Goal: Transaction & Acquisition: Purchase product/service

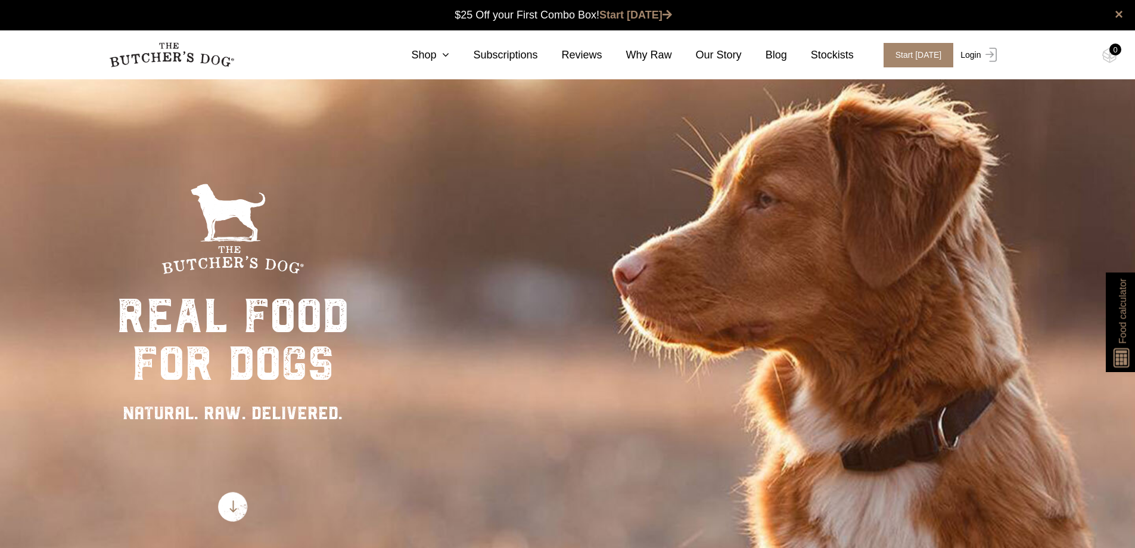
click at [982, 54] on img at bounding box center [989, 55] width 15 height 14
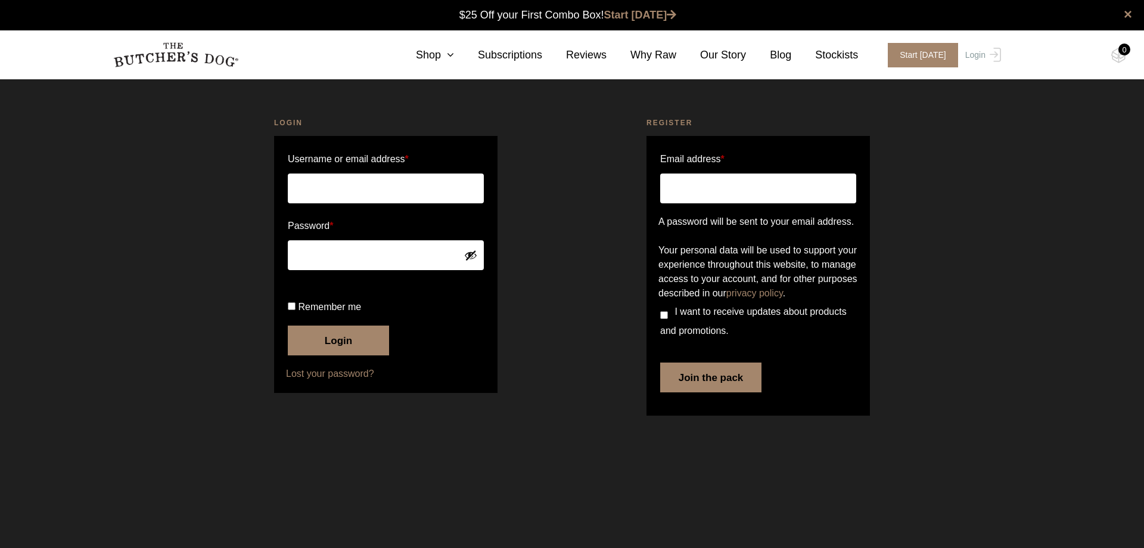
click at [447, 187] on input "Username or email address *" at bounding box center [386, 188] width 196 height 30
type input "anna.amaya1@outlook.com"
click at [476, 255] on button "Show password" at bounding box center [470, 255] width 13 height 13
click at [336, 355] on button "Login" at bounding box center [338, 340] width 101 height 30
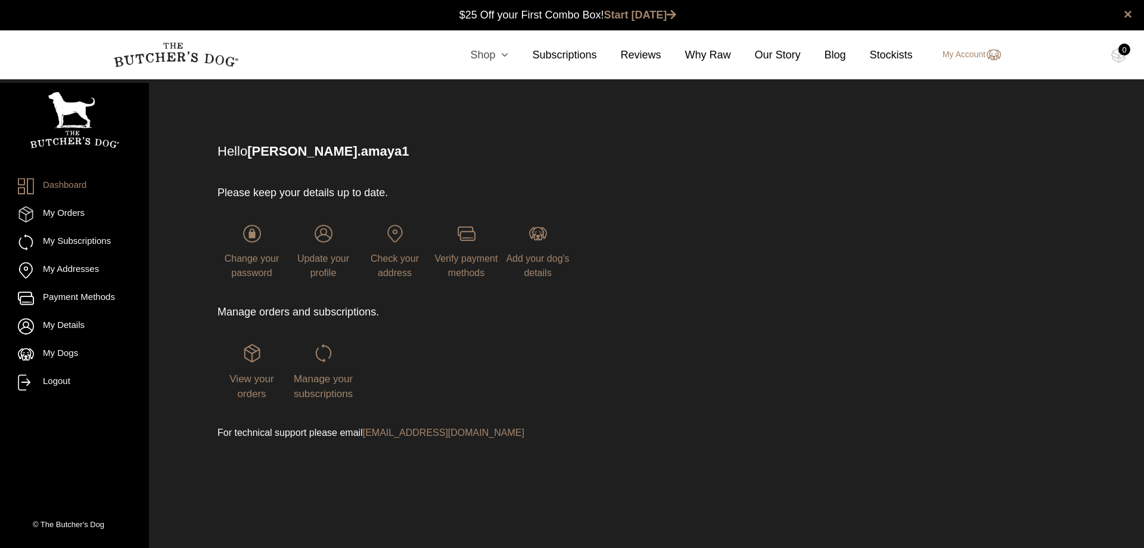
click at [508, 58] on icon at bounding box center [501, 54] width 13 height 11
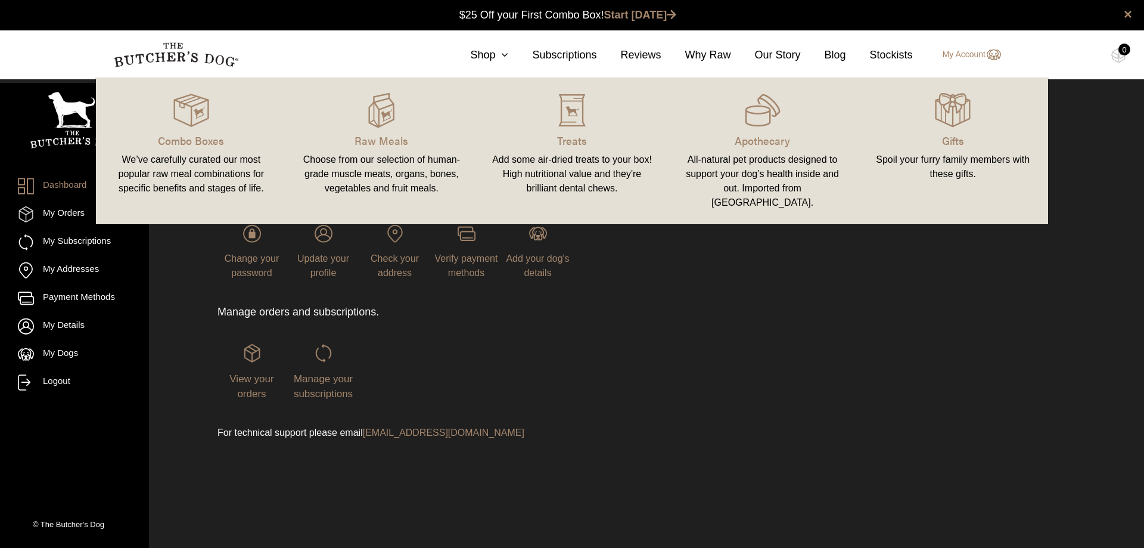
click at [575, 172] on div "Add some air-dried treats to your box! High nutritional value and they're brill…" at bounding box center [572, 174] width 162 height 43
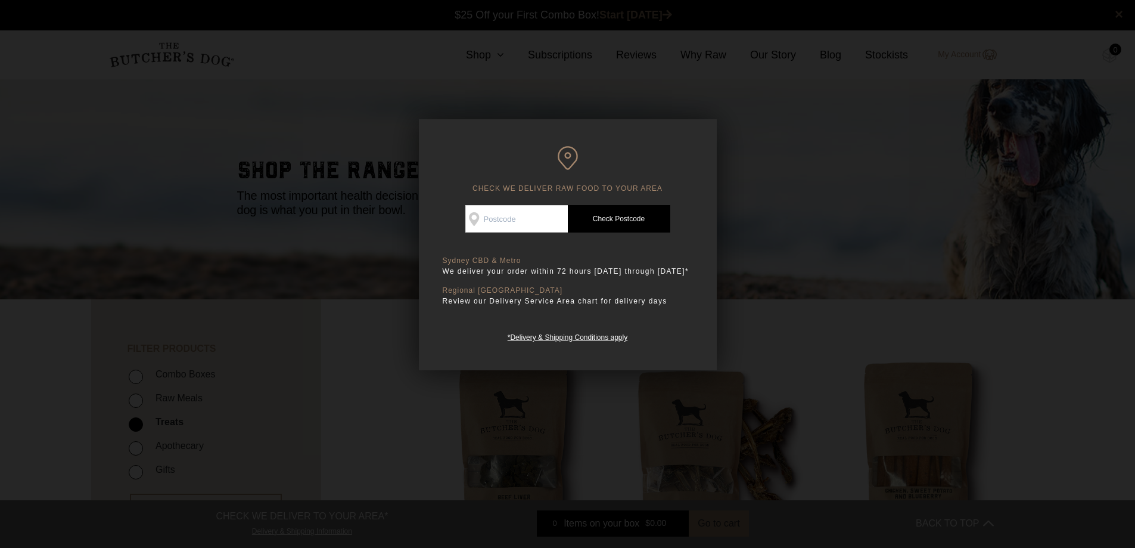
click at [524, 207] on input "Check Availability At" at bounding box center [516, 218] width 103 height 27
type input "2176"
click at [630, 225] on link "Check Postcode" at bounding box center [619, 218] width 103 height 27
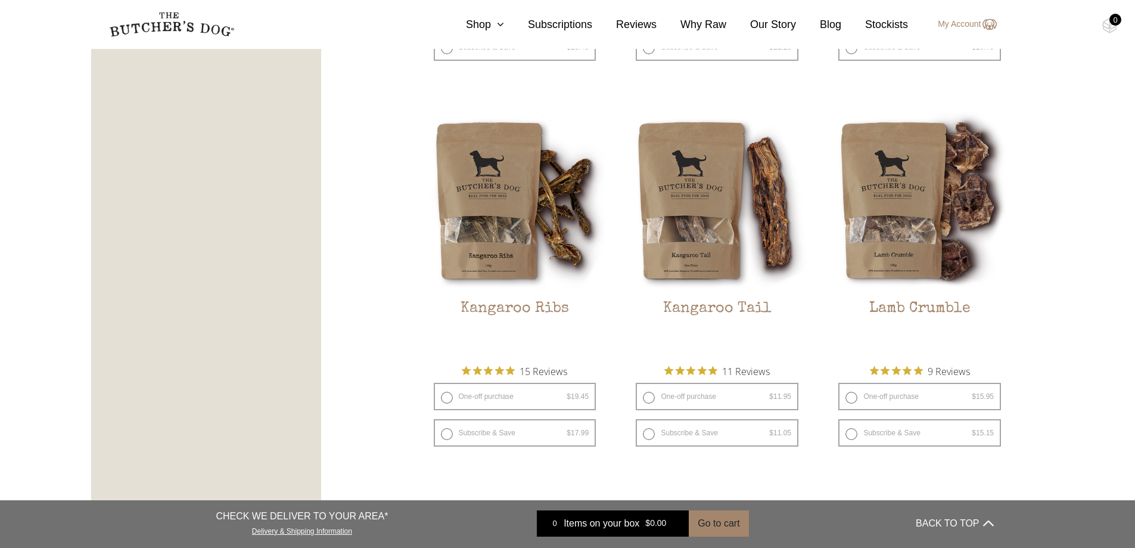
scroll to position [1132, 0]
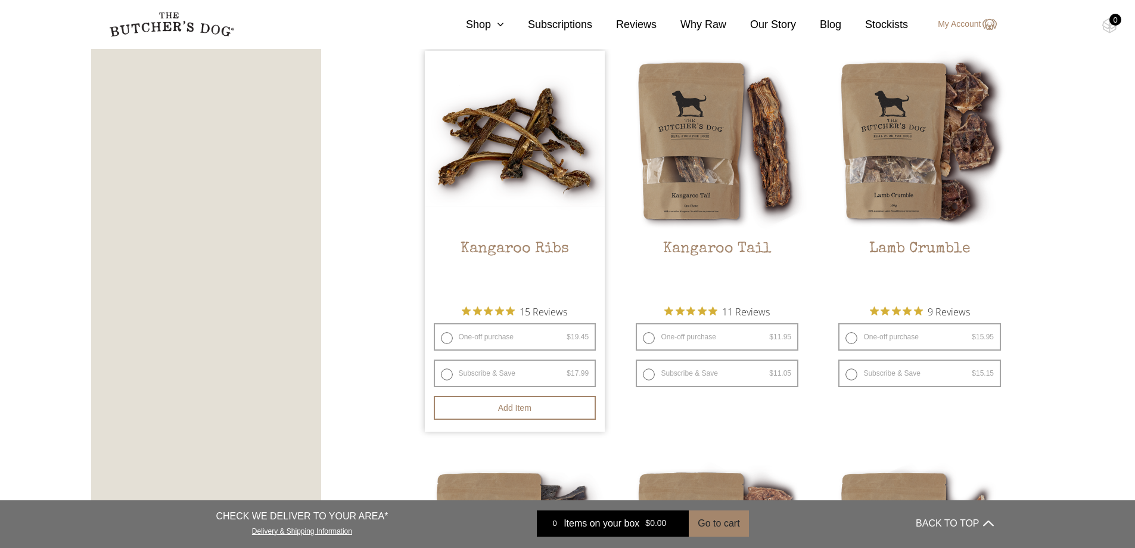
click at [449, 339] on label "One-off purchase $ 19.45 — or subscribe and save 7.5%" at bounding box center [515, 336] width 163 height 27
radio input "true"
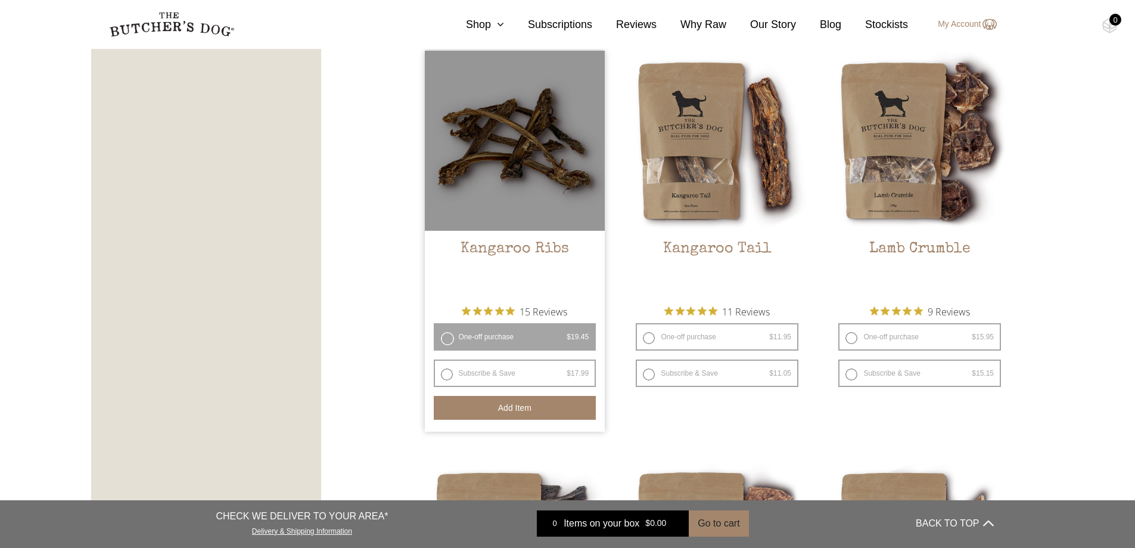
click at [522, 408] on button "Add item" at bounding box center [515, 408] width 163 height 24
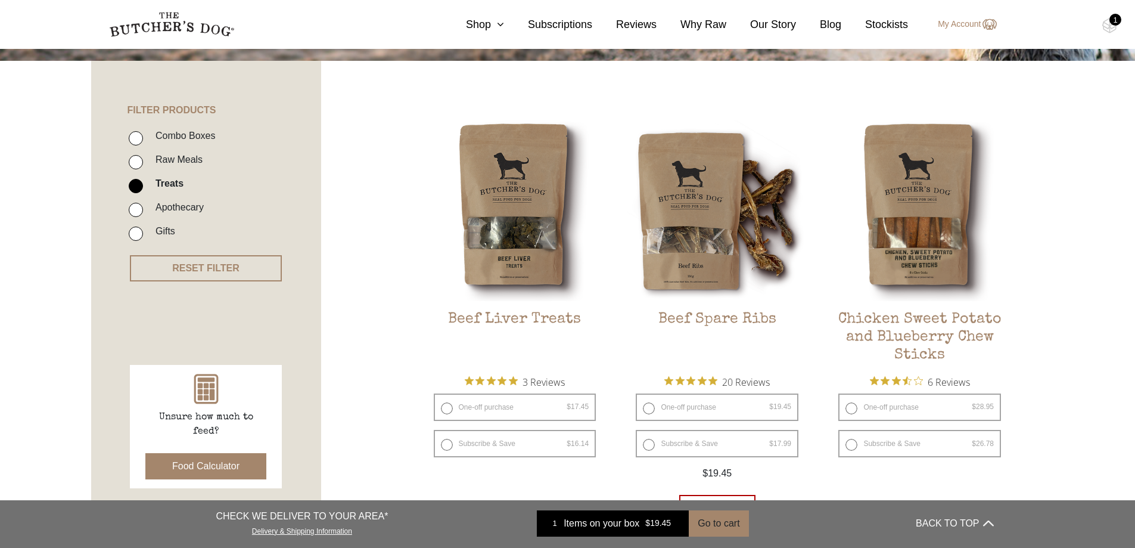
scroll to position [60, 0]
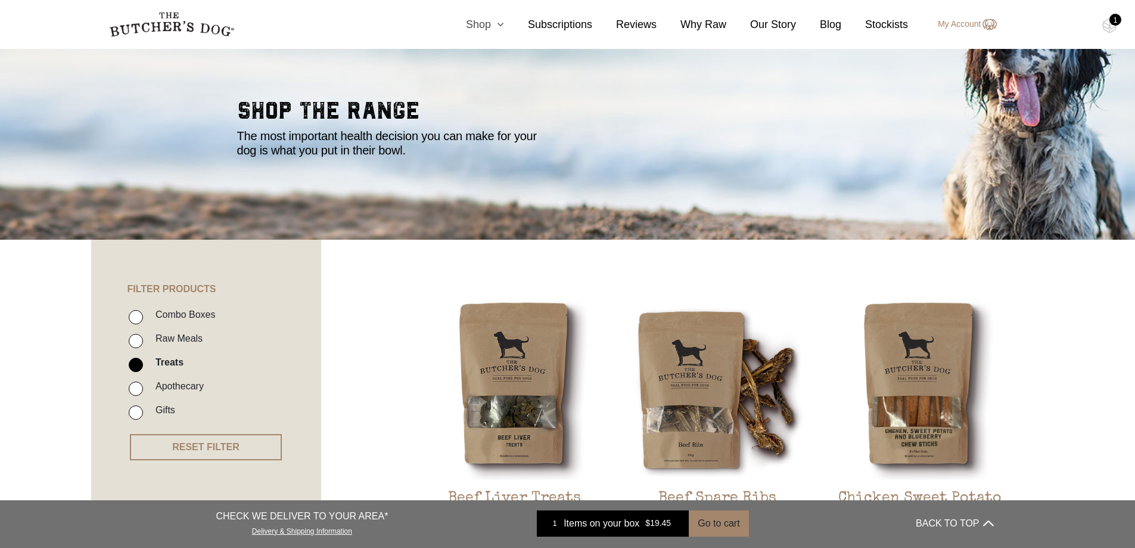
click at [494, 26] on link "Shop" at bounding box center [473, 25] width 62 height 16
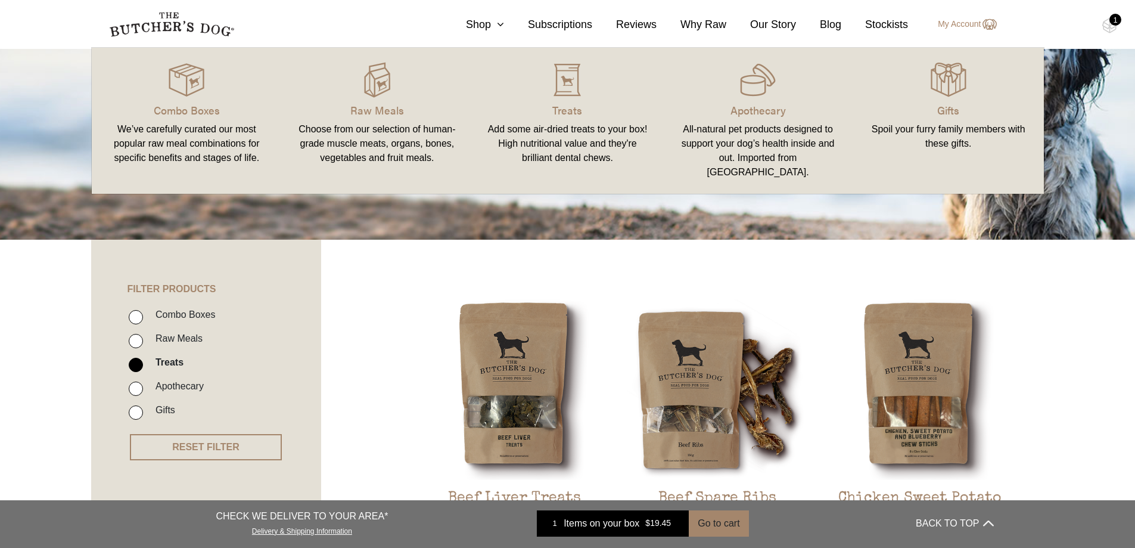
click at [380, 142] on div "Choose from our selection of human-grade muscle meats, organs, bones, vegetable…" at bounding box center [377, 143] width 162 height 43
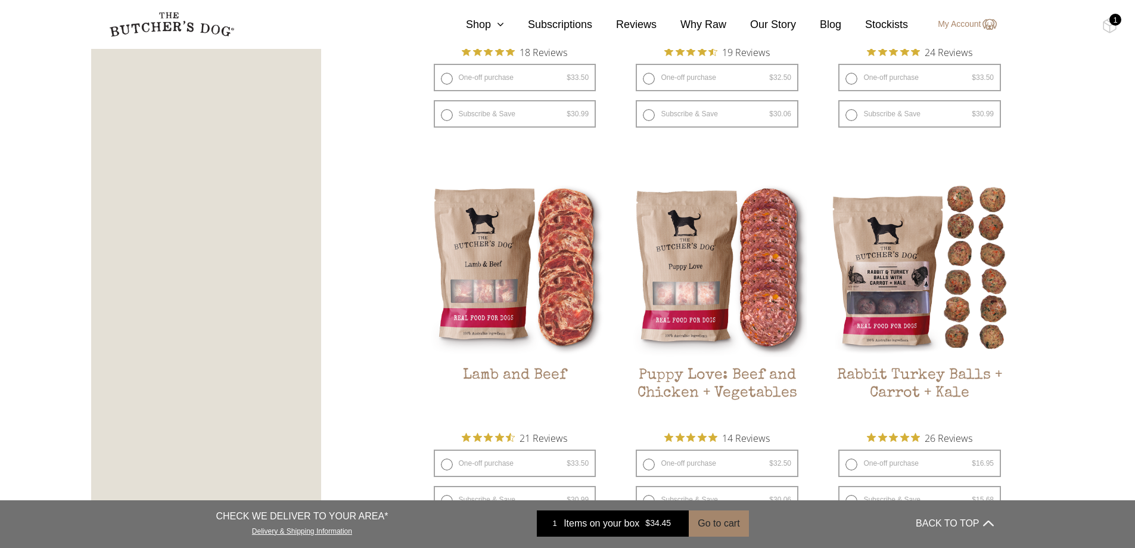
scroll to position [1013, 0]
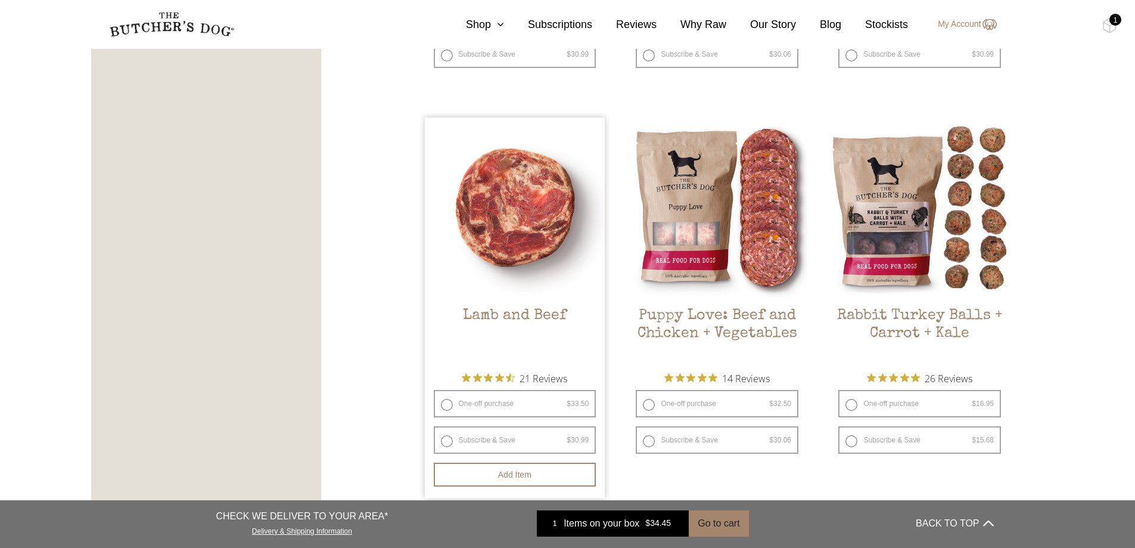
click at [451, 406] on label "One-off purchase $ 33.50 — or subscribe and save 7.5%" at bounding box center [515, 403] width 163 height 27
radio input "true"
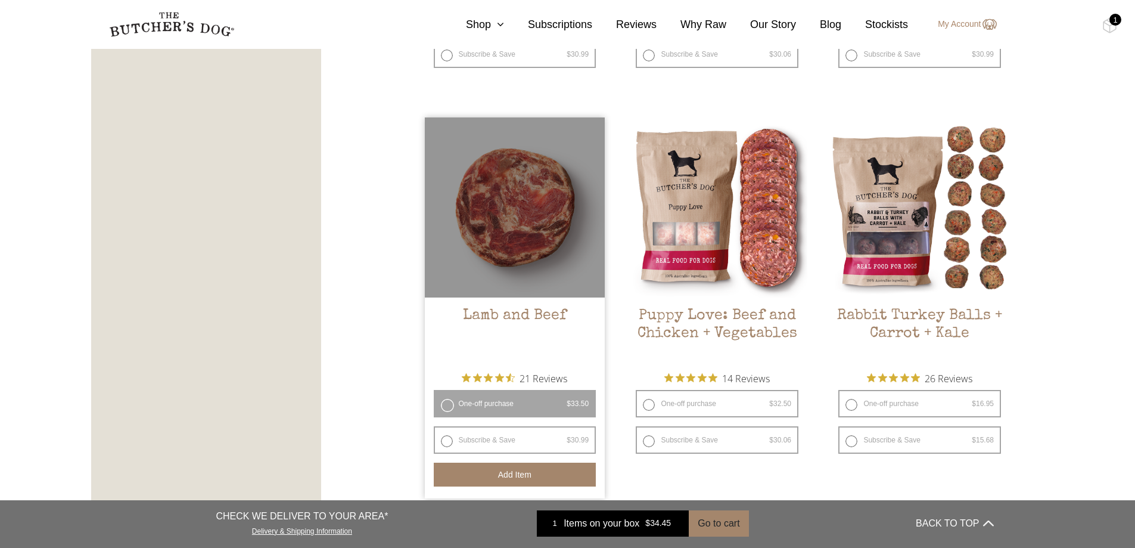
click at [511, 475] on button "Add item" at bounding box center [515, 475] width 163 height 24
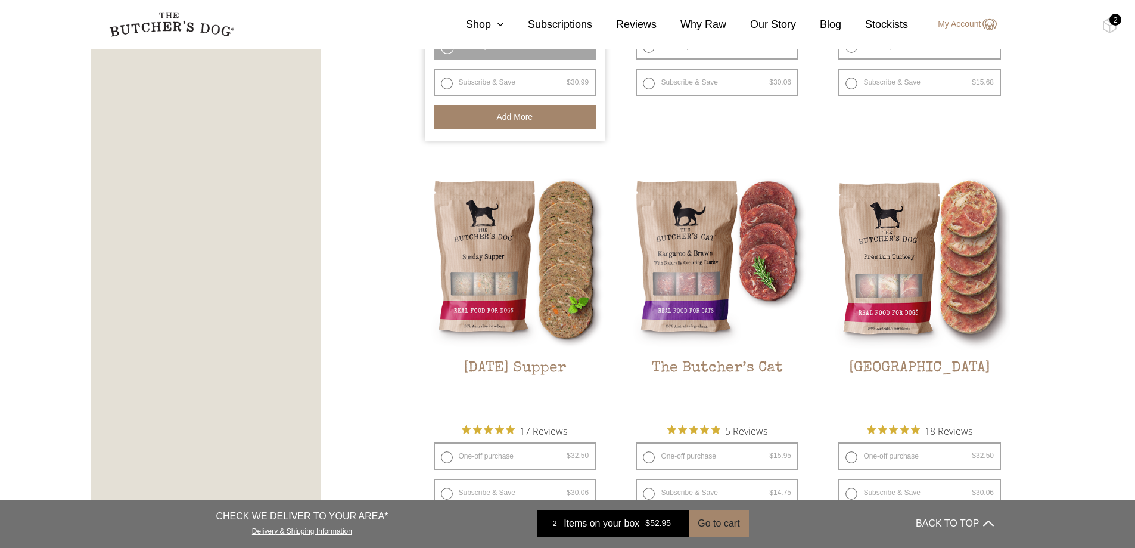
scroll to position [1430, 0]
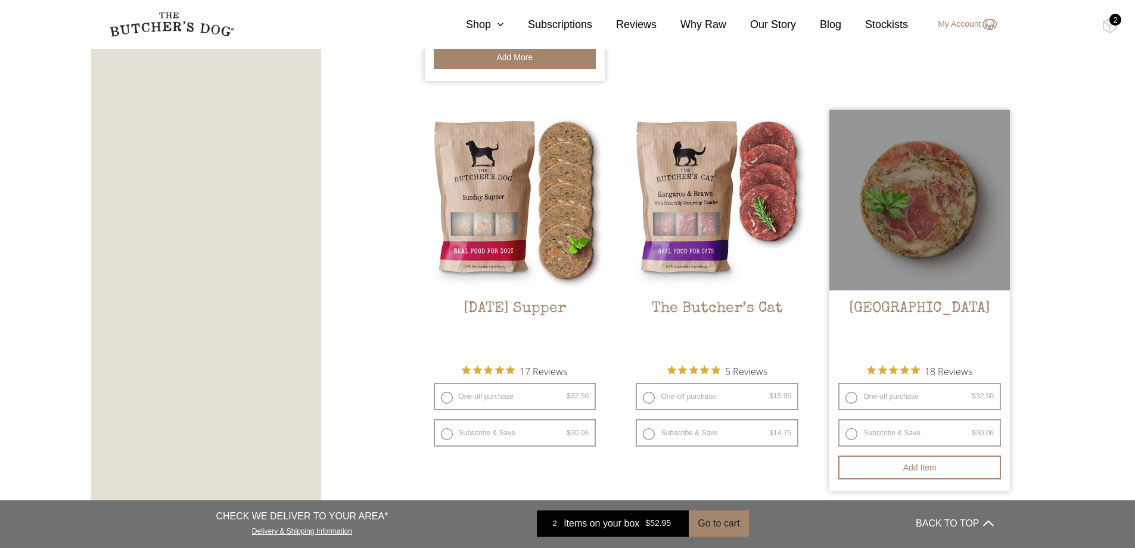
click at [849, 401] on label "One-off purchase $ 32.50 — or subscribe and save 7.5%" at bounding box center [920, 396] width 163 height 27
radio input "true"
radio input "false"
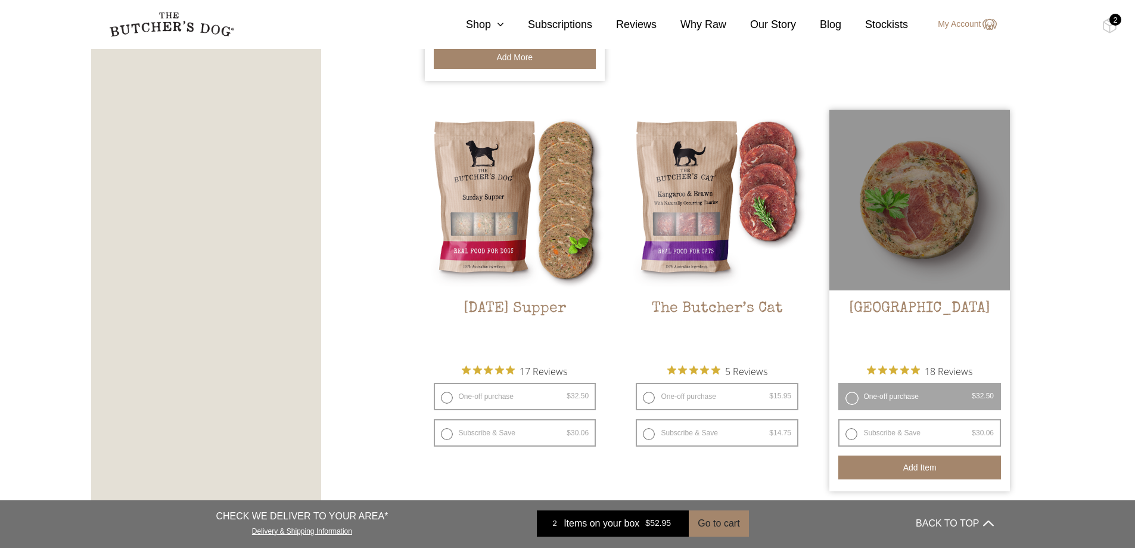
click at [912, 468] on button "Add item" at bounding box center [920, 467] width 163 height 24
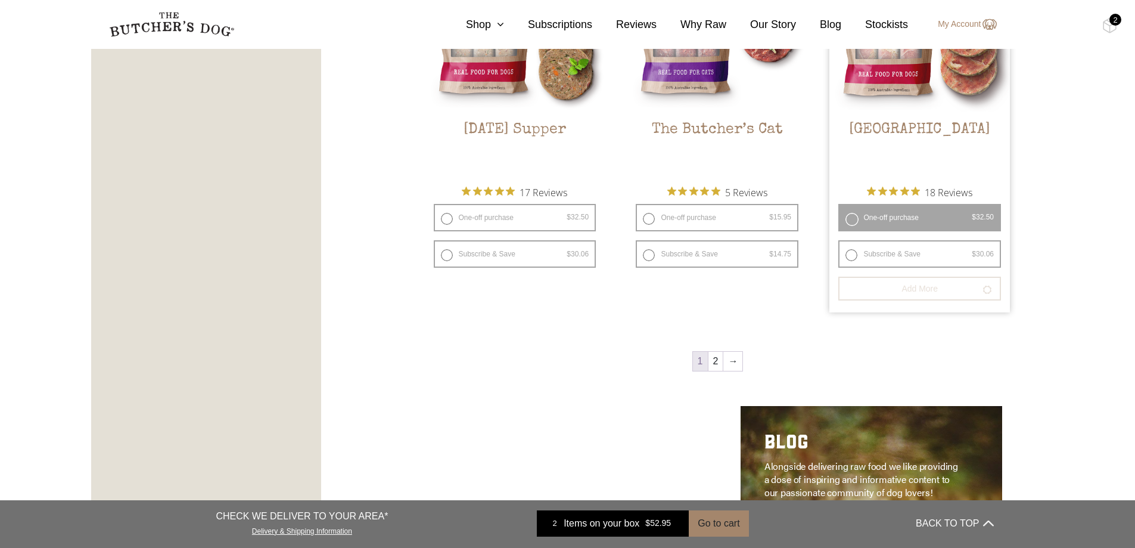
scroll to position [1728, 0]
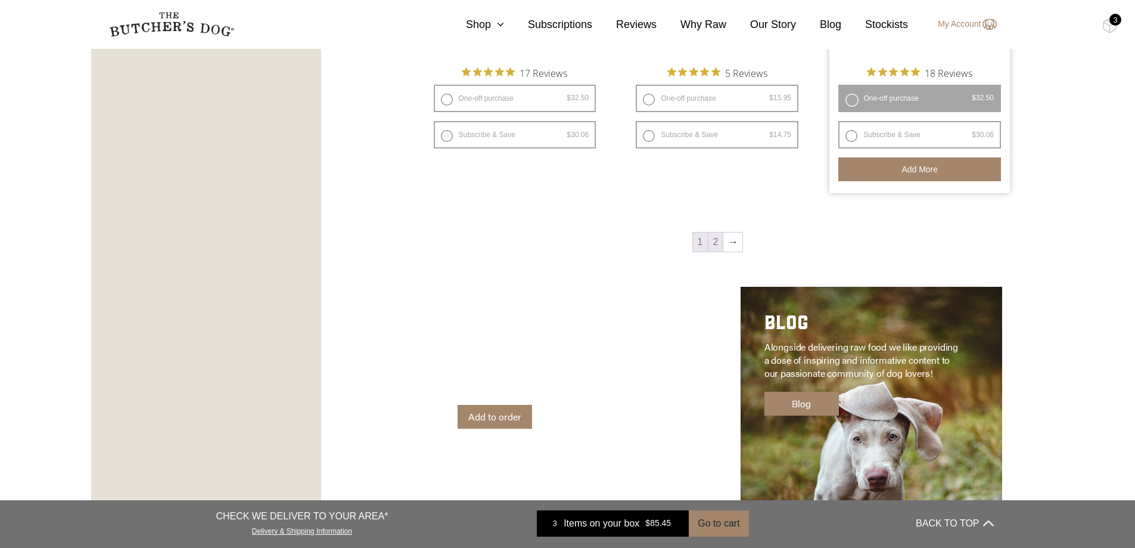
click at [715, 250] on link "2" at bounding box center [716, 241] width 15 height 19
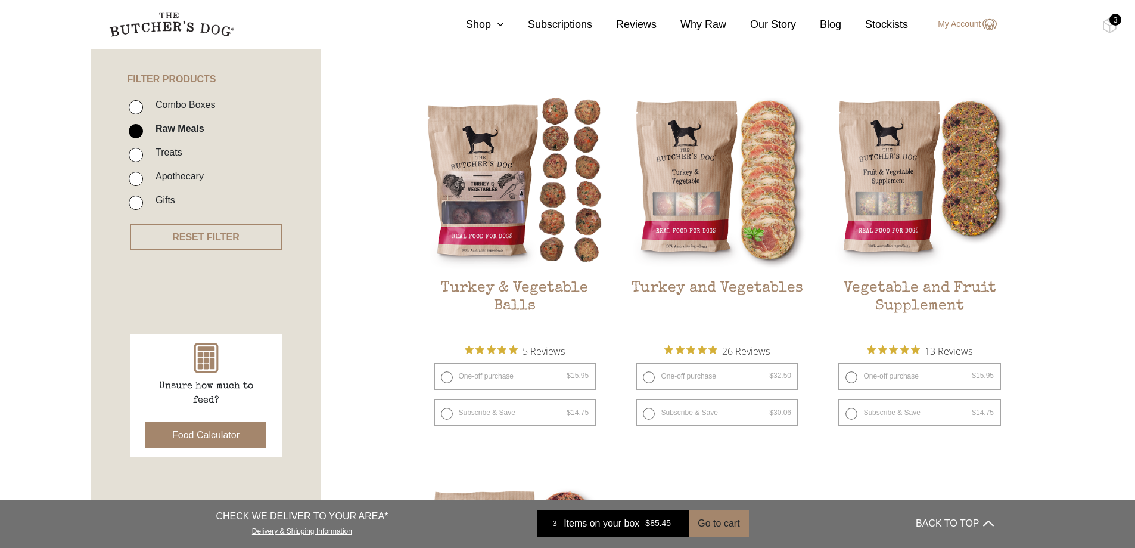
scroll to position [150, 0]
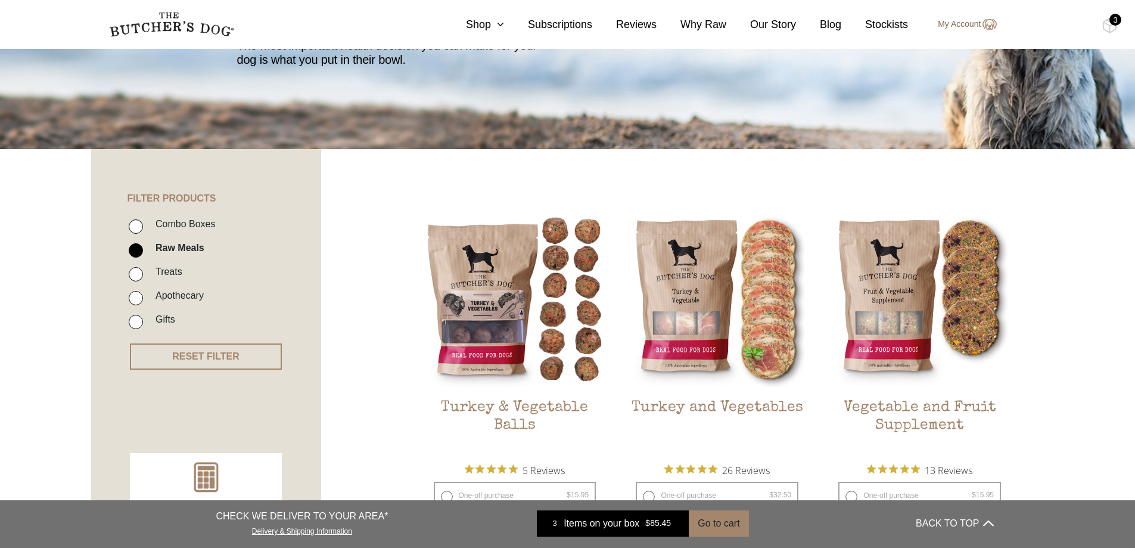
click at [954, 29] on link "My Account" at bounding box center [961, 24] width 70 height 14
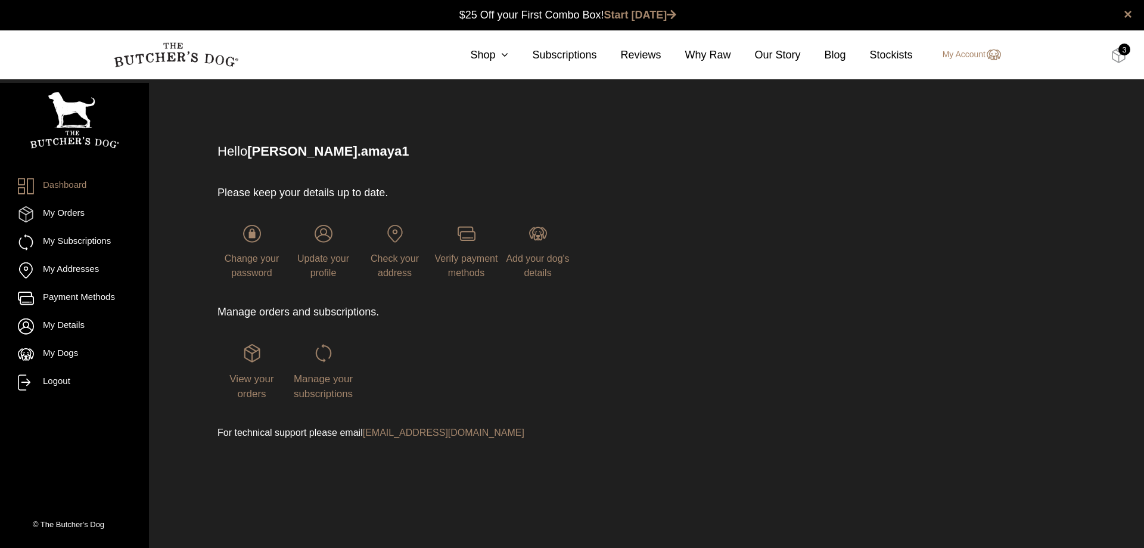
click at [1112, 60] on img at bounding box center [1119, 55] width 15 height 15
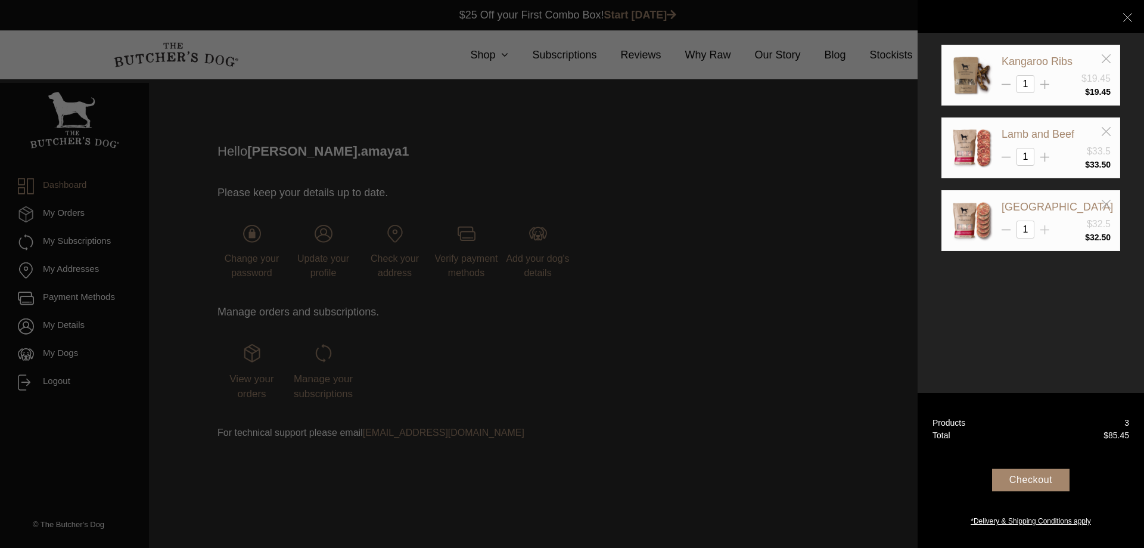
click at [1046, 231] on icon at bounding box center [1045, 229] width 9 height 9
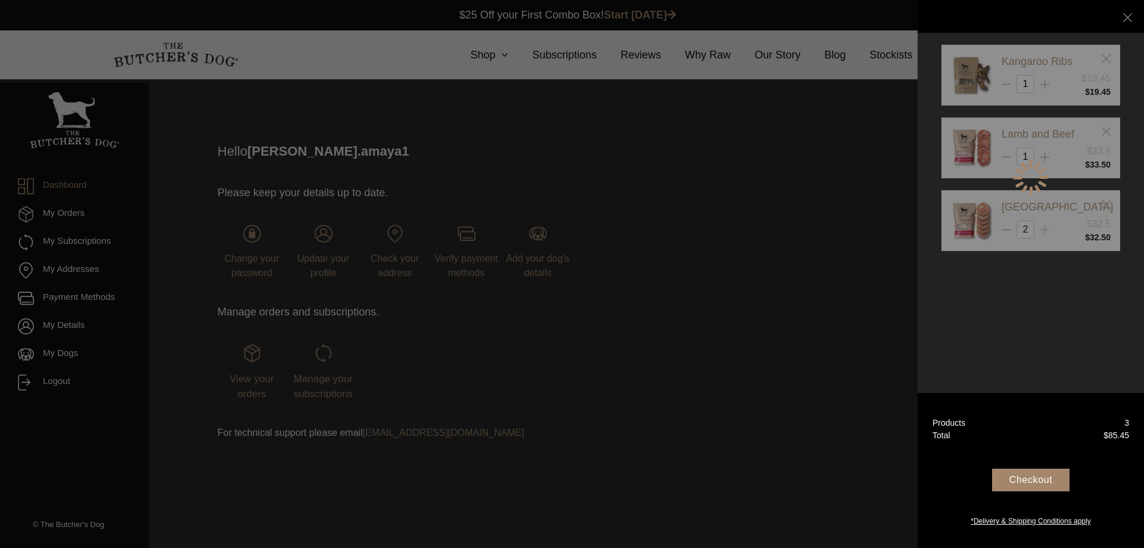
click at [1046, 231] on div at bounding box center [1031, 178] width 179 height 266
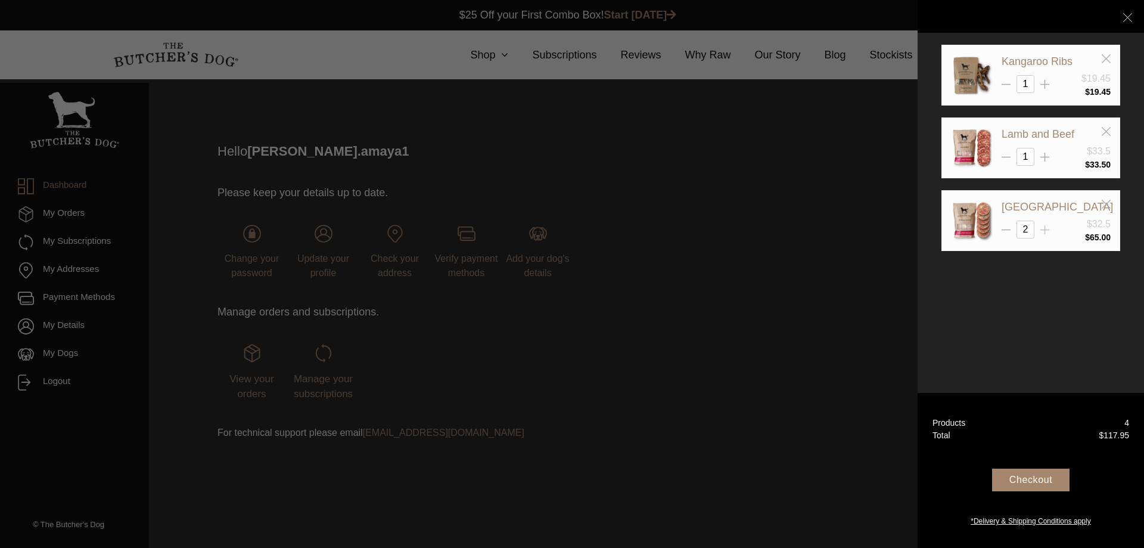
click at [1046, 231] on icon at bounding box center [1045, 229] width 9 height 9
type input "3"
click at [1028, 477] on div "Checkout" at bounding box center [1030, 479] width 77 height 23
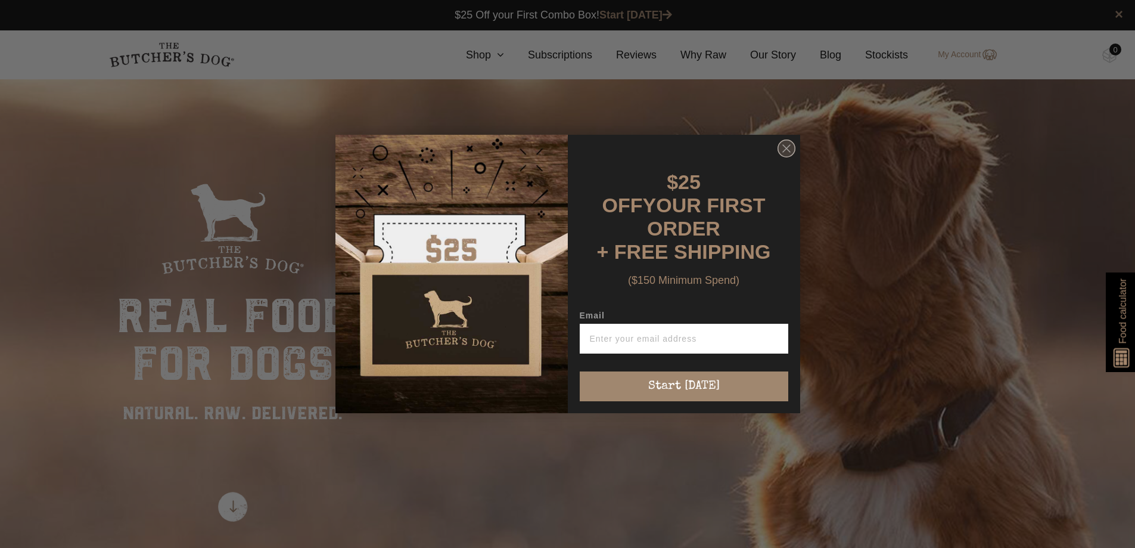
click at [793, 153] on circle "Close dialog" at bounding box center [786, 148] width 17 height 17
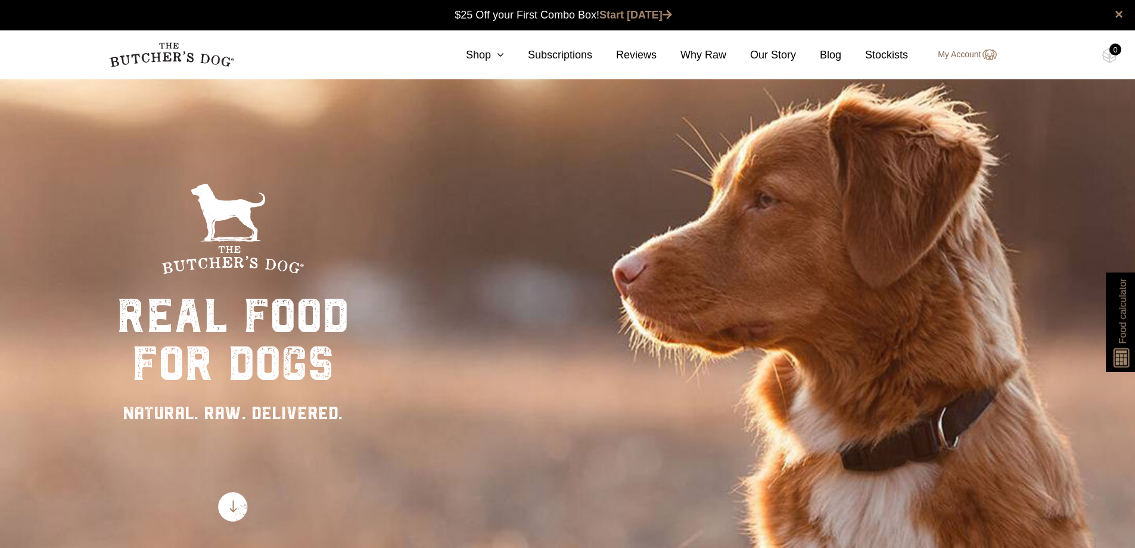
click at [953, 48] on link "My Account" at bounding box center [961, 55] width 70 height 14
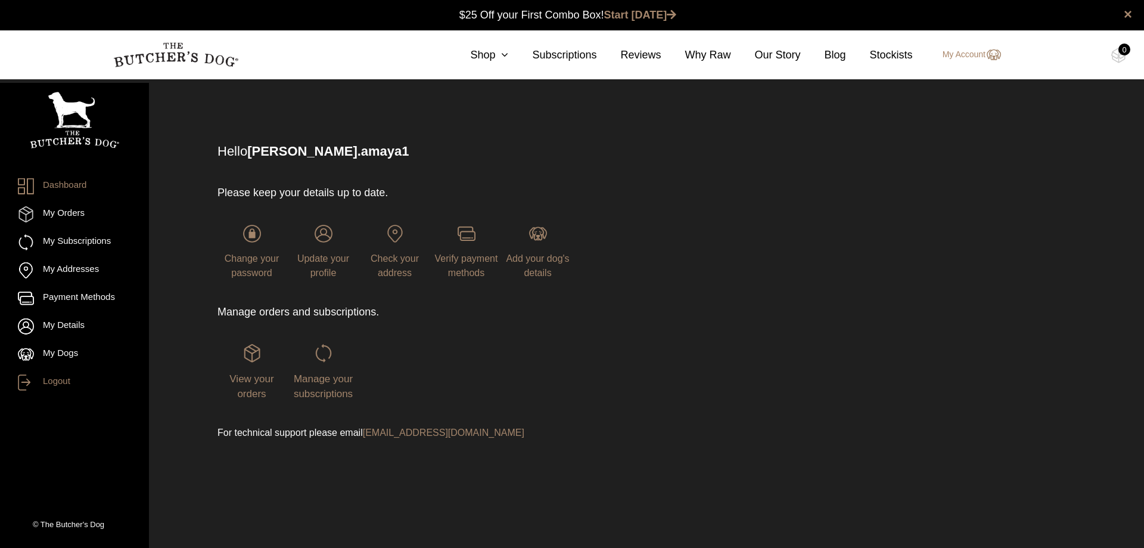
click at [55, 378] on link "Logout" at bounding box center [74, 382] width 113 height 16
